Goal: Transaction & Acquisition: Purchase product/service

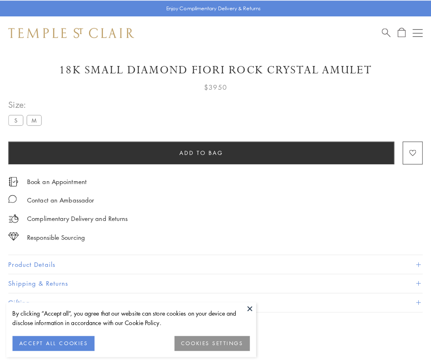
scroll to position [14, 0]
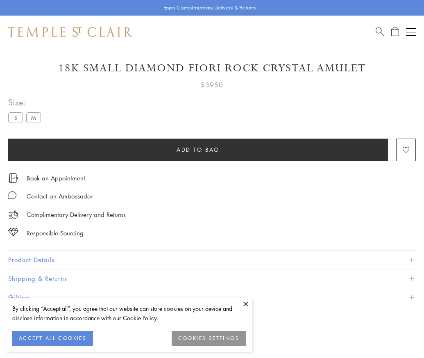
click at [198, 149] on span "Add to bag" at bounding box center [198, 149] width 43 height 9
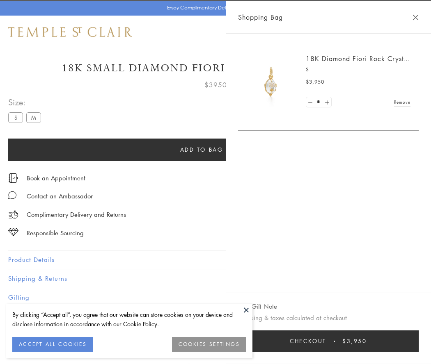
click at [383, 341] on button "Checkout $3,950" at bounding box center [328, 341] width 180 height 21
